Goal: Use online tool/utility

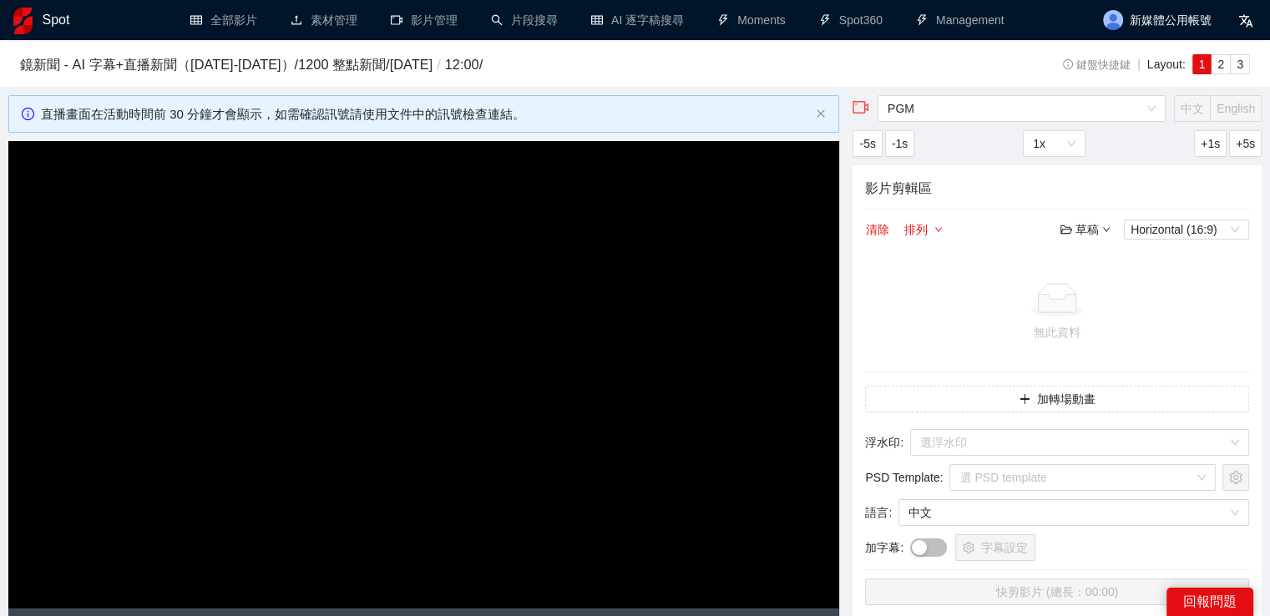
click at [25, 22] on img at bounding box center [22, 21] width 19 height 27
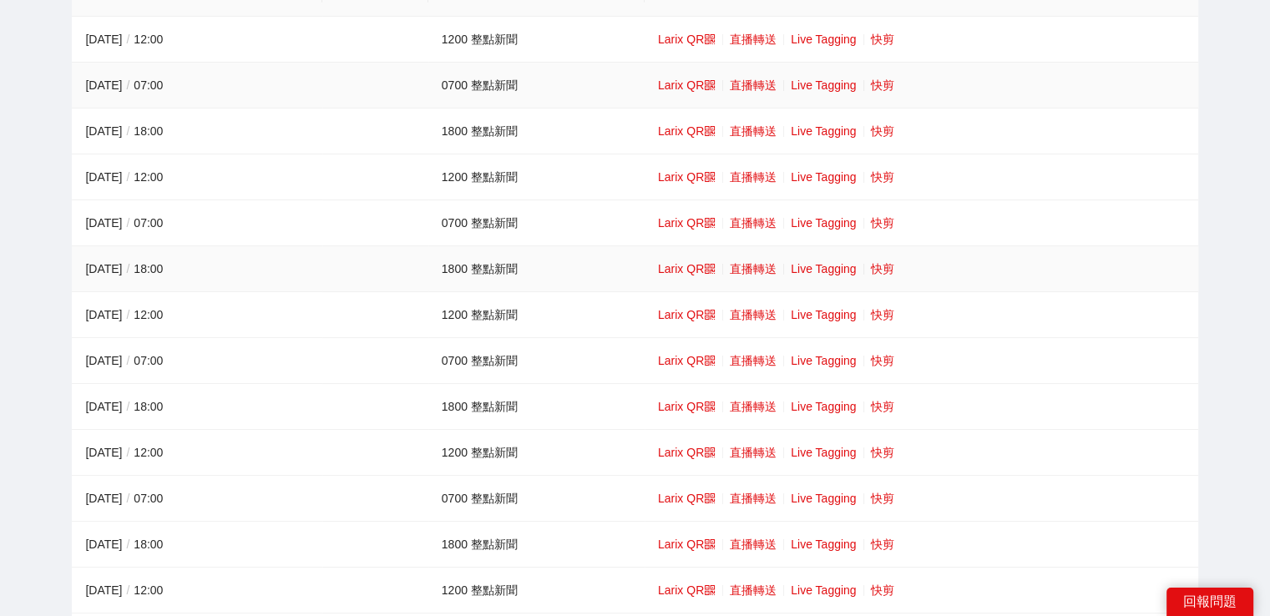
scroll to position [196, 0]
click at [887, 177] on link "快剪" at bounding box center [882, 176] width 23 height 13
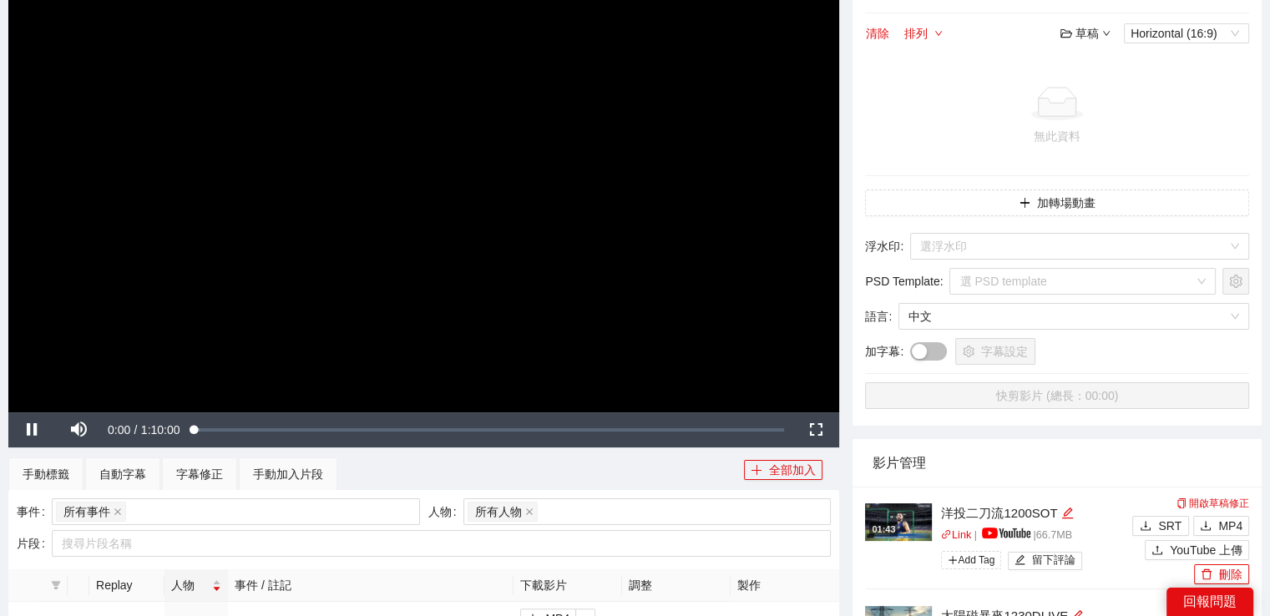
click at [709, 245] on video "Video Player" at bounding box center [423, 179] width 831 height 468
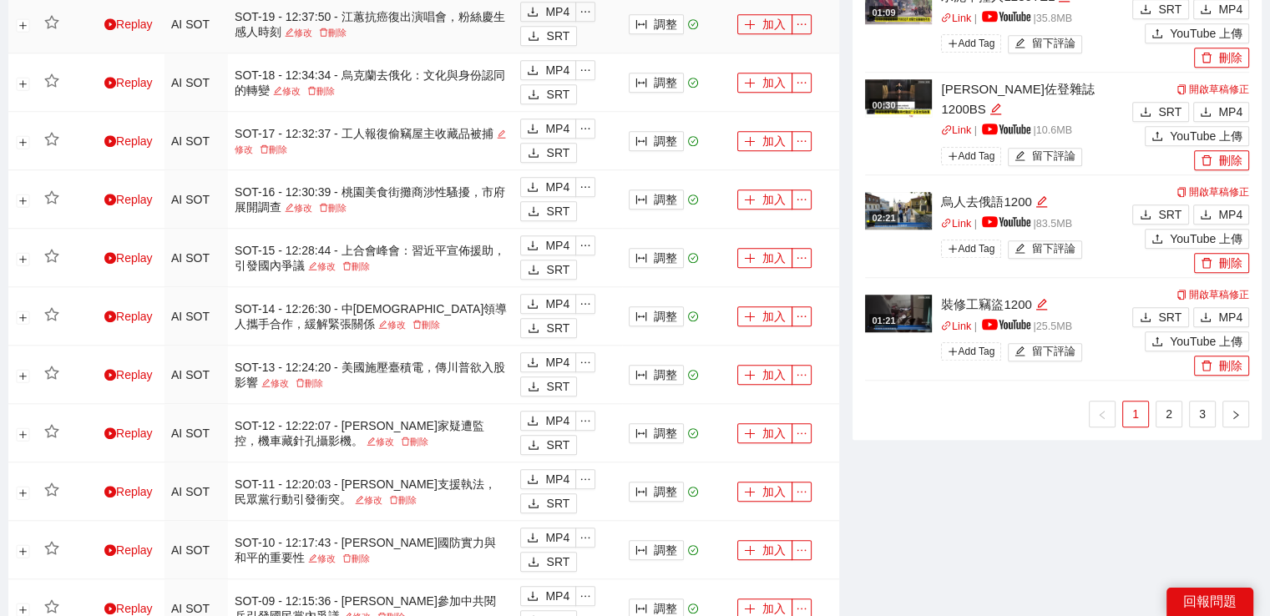
scroll to position [1329, 0]
click at [1190, 410] on link "3" at bounding box center [1202, 415] width 25 height 25
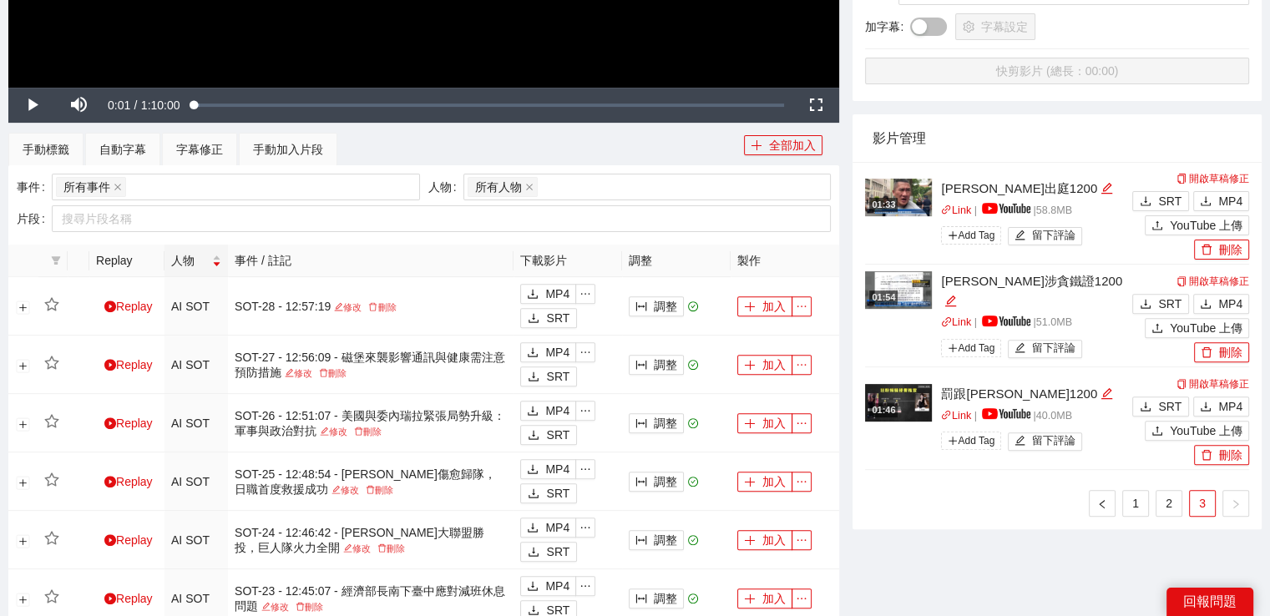
scroll to position [508, 0]
